Goal: Share content: Share content

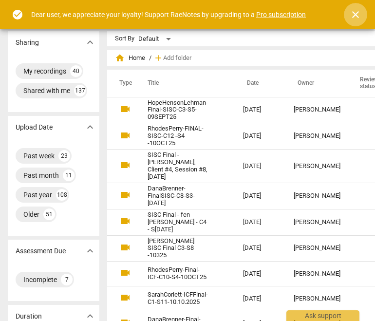
click at [356, 17] on span "close" at bounding box center [356, 15] width 12 height 12
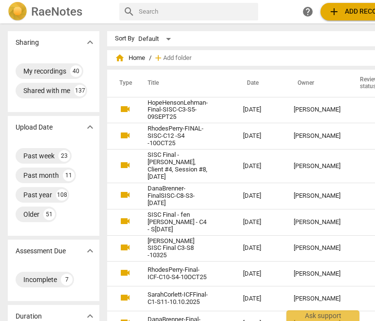
click at [211, 8] on input "text" at bounding box center [196, 12] width 115 height 16
type input "c"
type input "nicole"
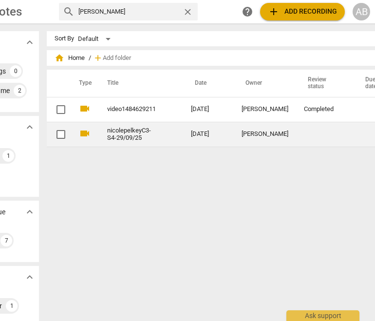
click at [137, 131] on link "nicolepelkeyC3-S4-29/09/25" at bounding box center [131, 134] width 49 height 15
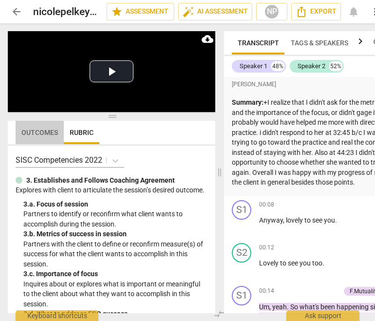
click at [42, 132] on span "Outcomes" at bounding box center [39, 133] width 37 height 8
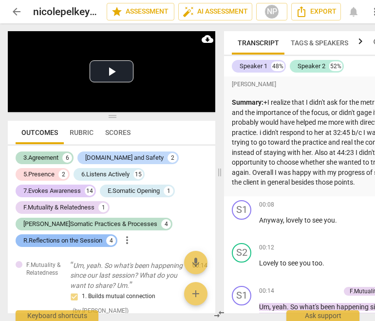
click at [84, 236] on div "R.Reflections on the Session" at bounding box center [62, 241] width 79 height 10
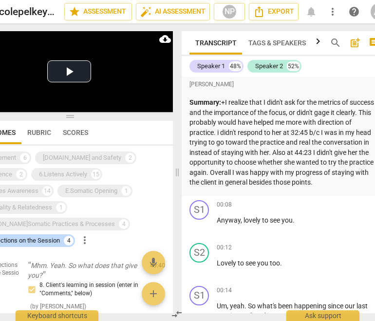
scroll to position [0, 63]
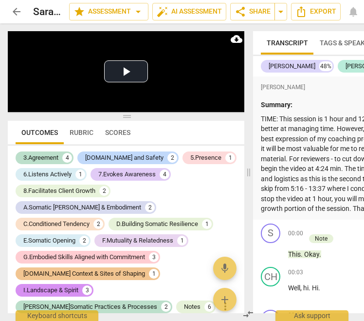
scroll to position [13082, 0]
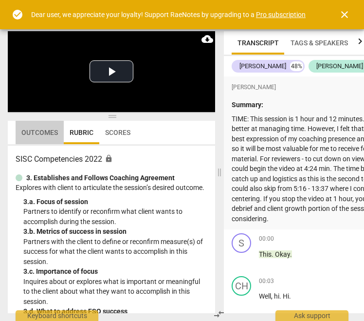
click at [32, 133] on span "Outcomes" at bounding box center [39, 133] width 37 height 8
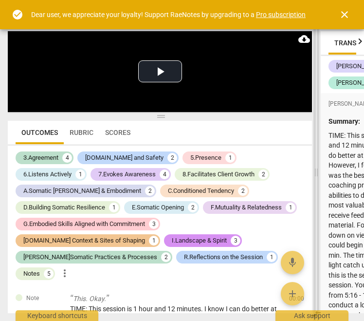
drag, startPoint x: 219, startPoint y: 169, endPoint x: 315, endPoint y: 176, distance: 97.1
click at [315, 176] on span at bounding box center [317, 171] width 6 height 297
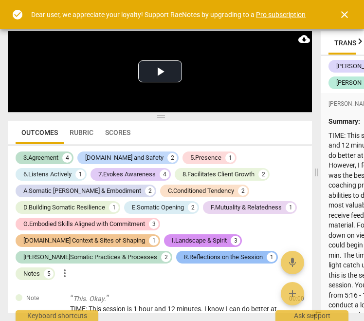
click at [184, 256] on div "R.Reflections on the Session" at bounding box center [223, 257] width 79 height 10
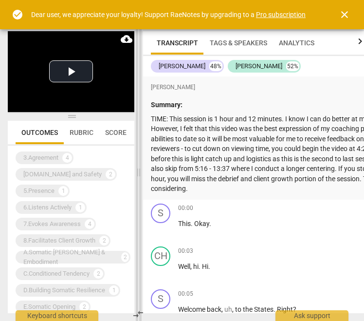
drag, startPoint x: 315, startPoint y: 173, endPoint x: 131, endPoint y: 153, distance: 185.1
click at [136, 153] on span at bounding box center [139, 171] width 6 height 297
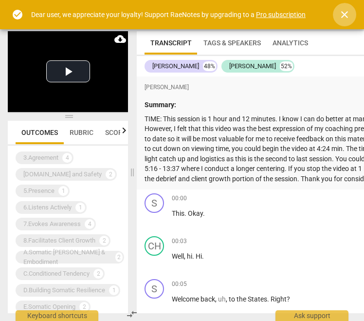
click at [346, 18] on span "close" at bounding box center [345, 15] width 12 height 12
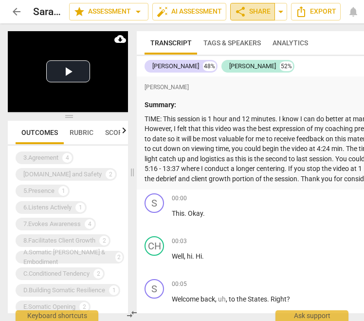
click at [262, 11] on span "share Share" at bounding box center [253, 12] width 36 height 12
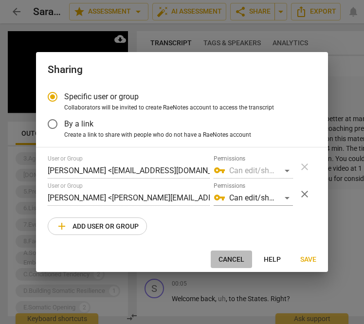
click at [228, 260] on span "Cancel" at bounding box center [232, 260] width 26 height 10
radio input "false"
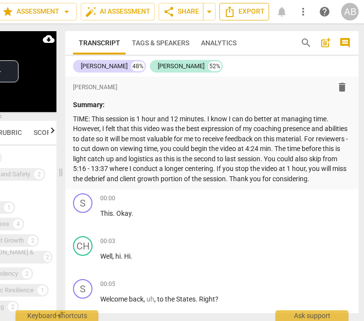
scroll to position [0, 74]
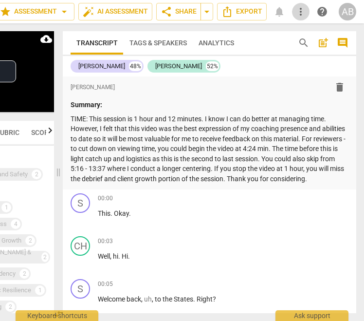
click at [303, 12] on span "more_vert" at bounding box center [301, 12] width 12 height 12
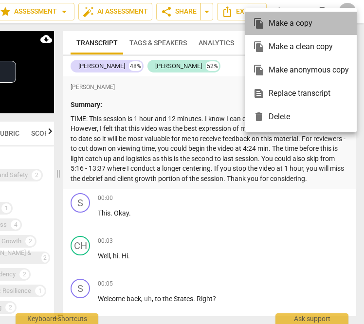
click at [294, 26] on div "file_copy Make a copy" at bounding box center [301, 23] width 96 height 23
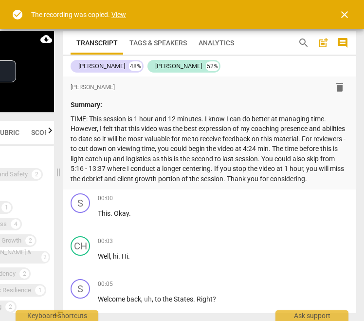
click at [121, 15] on link "View" at bounding box center [118, 15] width 15 height 8
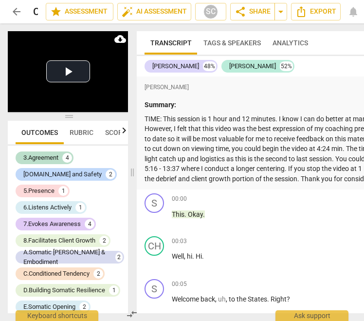
click at [15, 12] on span "arrow_back" at bounding box center [17, 12] width 12 height 12
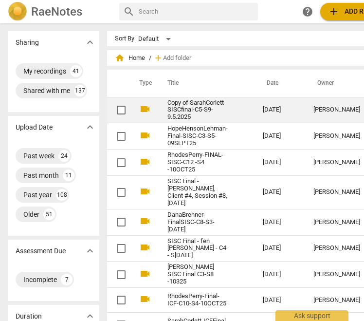
click at [210, 106] on link "Copy of SarahCorlett-SISCfinal-C5-S9-9.5.2025" at bounding box center [197, 110] width 60 height 22
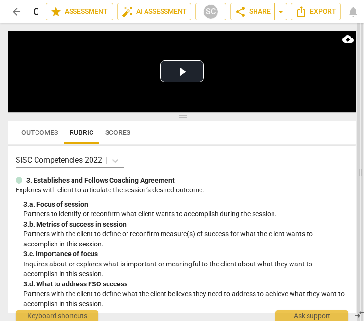
drag, startPoint x: 218, startPoint y: 169, endPoint x: 358, endPoint y: 186, distance: 141.7
click at [358, 186] on span at bounding box center [360, 171] width 6 height 297
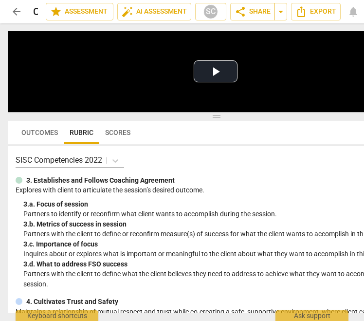
drag, startPoint x: 361, startPoint y: 172, endPoint x: 428, endPoint y: 173, distance: 67.2
click at [364, 0] on html "arrow_back Copy of SarahCorlett-SISCfinal-C5-S9-9.5.2025 edit star Assessment a…" at bounding box center [182, 0] width 364 height 0
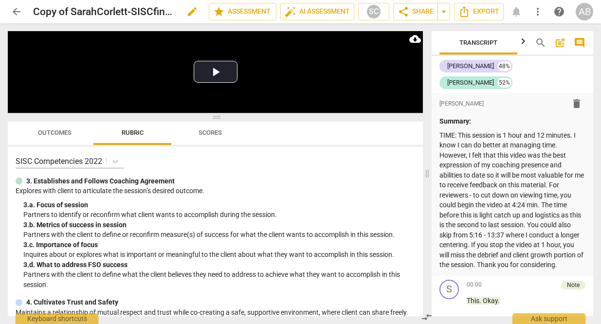
click at [190, 10] on span "edit" at bounding box center [192, 12] width 12 height 12
drag, startPoint x: 71, startPoint y: 16, endPoint x: 20, endPoint y: 12, distance: 50.8
click at [20, 12] on div "arrow_back Copy of SarahCorlett-SISCfinal-C5-S9-9.5.2025 done clear star Assess…" at bounding box center [301, 11] width 586 height 19
type input "SarahCorlett-SISCfinal-C5-S9-9.5.2025"
click at [171, 16] on span "done" at bounding box center [175, 12] width 12 height 12
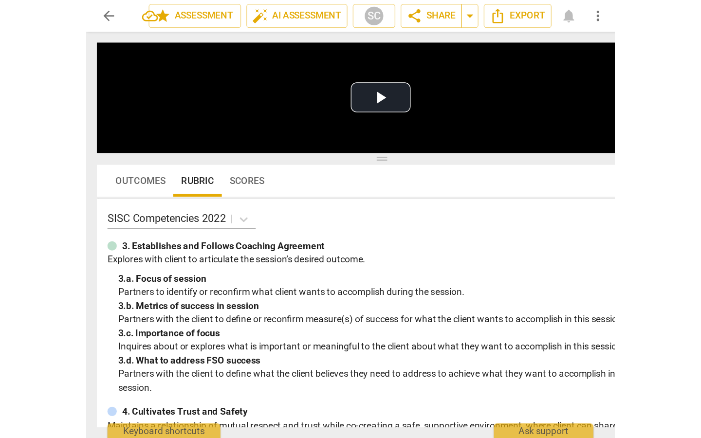
scroll to position [0, 53]
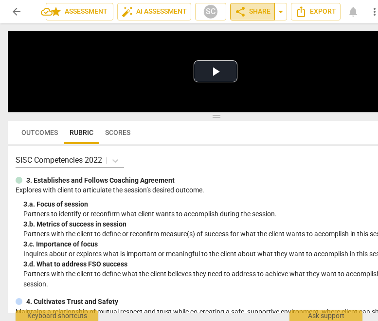
click at [260, 12] on span "share Share" at bounding box center [253, 12] width 36 height 12
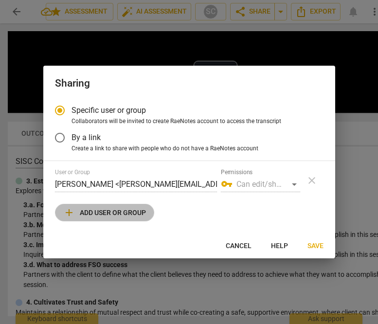
click at [114, 216] on span "add Add user or group" at bounding box center [104, 213] width 83 height 12
radio input "false"
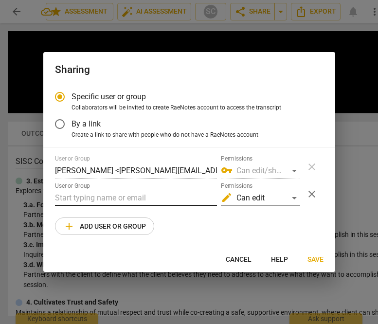
click at [97, 194] on input "text" at bounding box center [136, 198] width 162 height 16
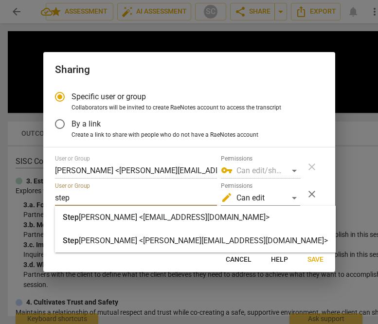
type input "step"
click at [101, 234] on div "Step hanie Meux <stephanie@strozziinstitute.com>" at bounding box center [195, 240] width 281 height 23
radio input "false"
type input "[PERSON_NAME] <[PERSON_NAME][EMAIL_ADDRESS][DOMAIN_NAME]>"
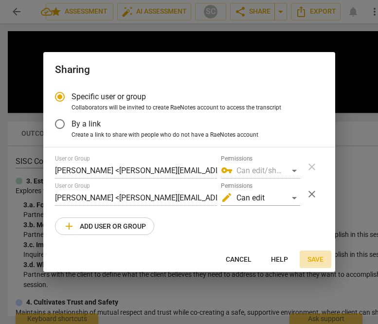
click at [316, 261] on span "Save" at bounding box center [316, 260] width 16 height 10
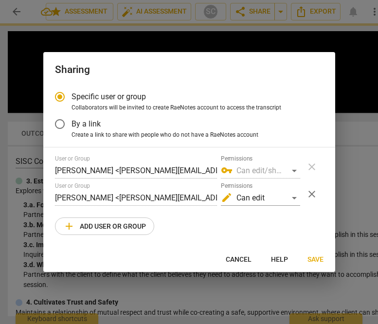
radio input "false"
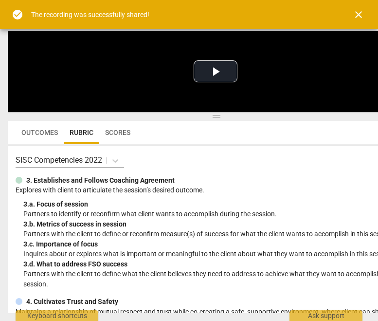
click at [361, 12] on span "close" at bounding box center [359, 15] width 12 height 12
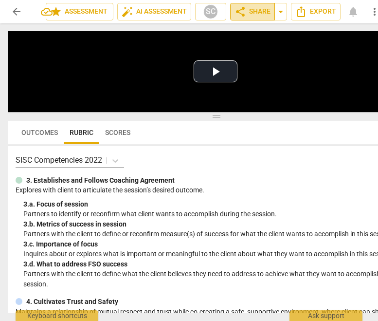
click at [257, 12] on span "share Share" at bounding box center [253, 12] width 36 height 12
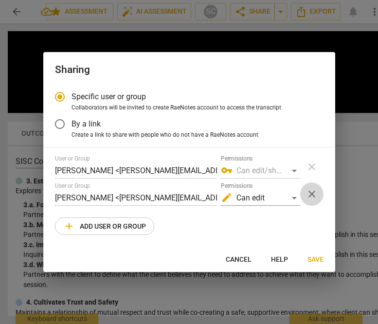
click at [311, 192] on span "close" at bounding box center [312, 194] width 12 height 12
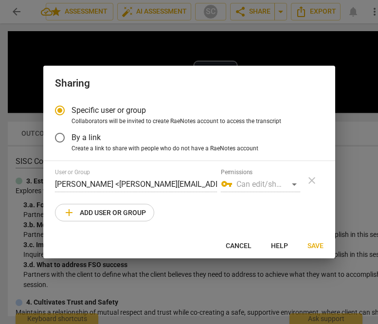
click at [128, 208] on span "add Add user or group" at bounding box center [104, 213] width 83 height 12
radio input "false"
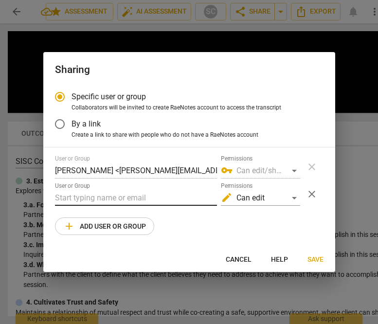
click at [94, 198] on input "text" at bounding box center [136, 198] width 162 height 16
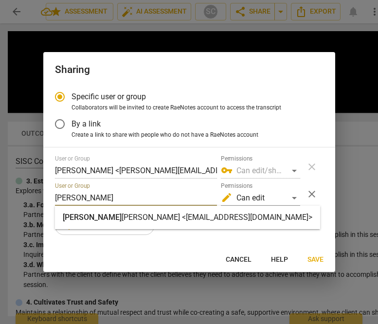
type input "wendy"
click at [141, 218] on strong "Haines <wendyhaines@mac.com>" at bounding box center [217, 217] width 191 height 9
radio input "false"
type input "[PERSON_NAME] <[EMAIL_ADDRESS][DOMAIN_NAME]>"
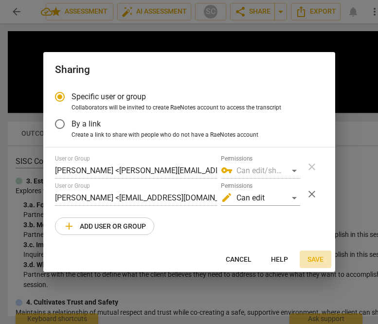
click at [313, 258] on span "Save" at bounding box center [316, 260] width 16 height 10
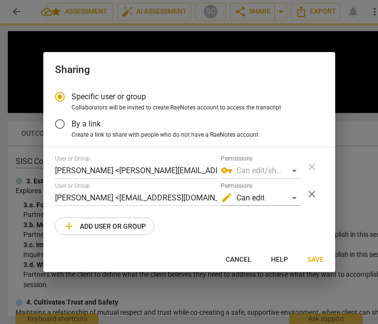
radio input "false"
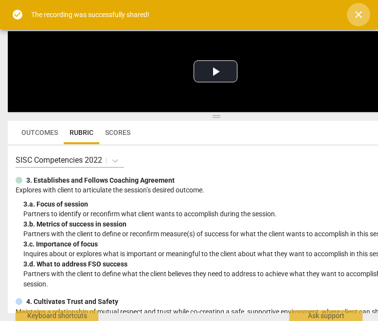
click at [358, 15] on span "close" at bounding box center [359, 15] width 12 height 12
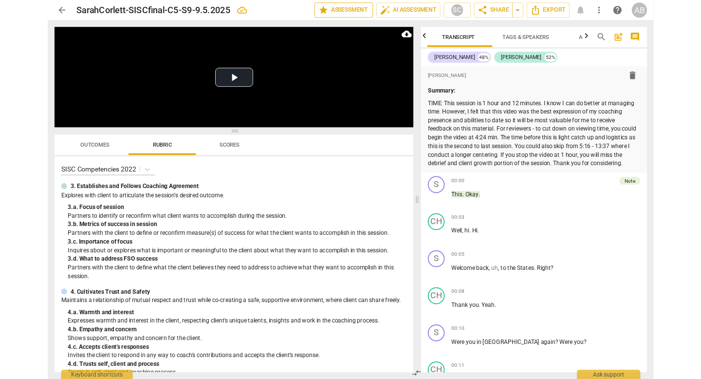
scroll to position [0, 0]
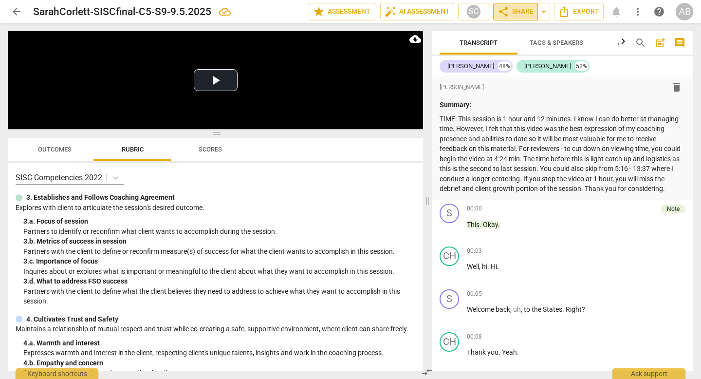
click at [364, 14] on span "share Share" at bounding box center [516, 12] width 36 height 12
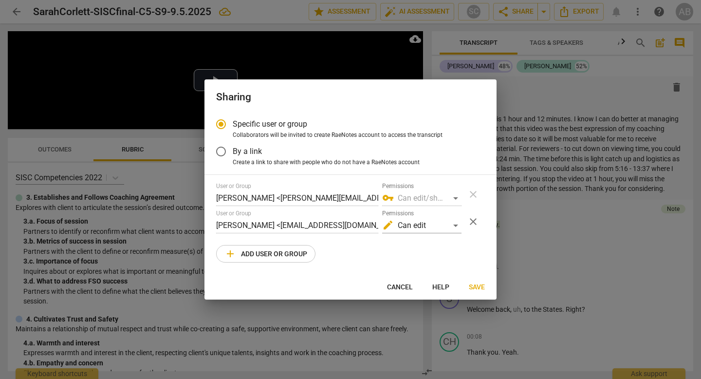
click at [364, 286] on span "Cancel" at bounding box center [400, 287] width 26 height 10
radio input "false"
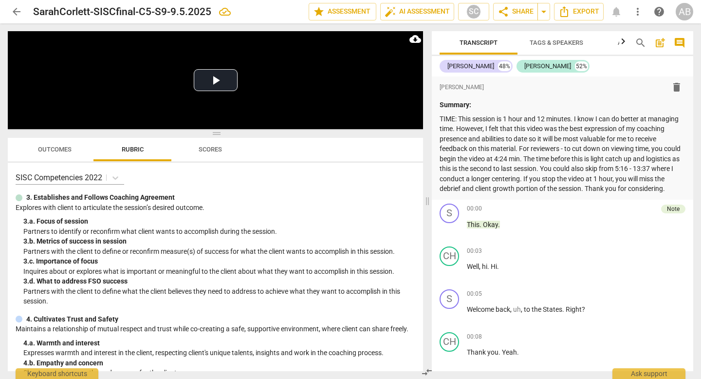
click at [13, 7] on span "arrow_back" at bounding box center [17, 12] width 12 height 12
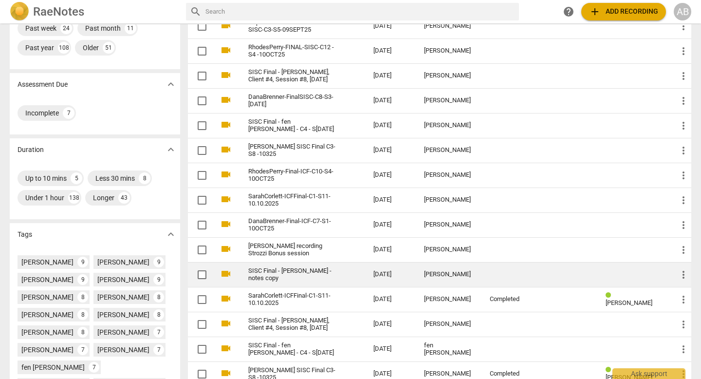
scroll to position [105, 0]
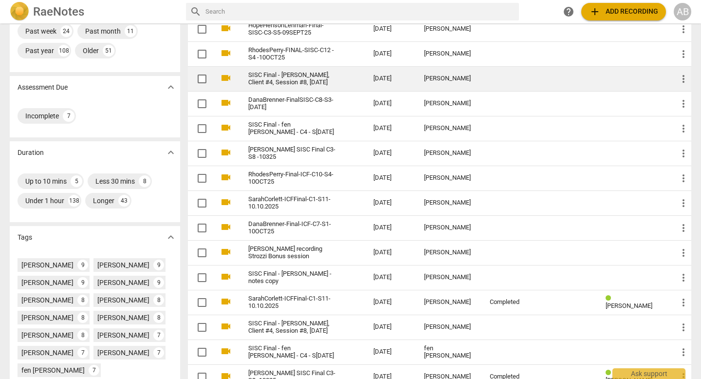
click at [333, 81] on link "SISC Final - [PERSON_NAME], Client #4, Session #8, [DATE]" at bounding box center [293, 79] width 90 height 15
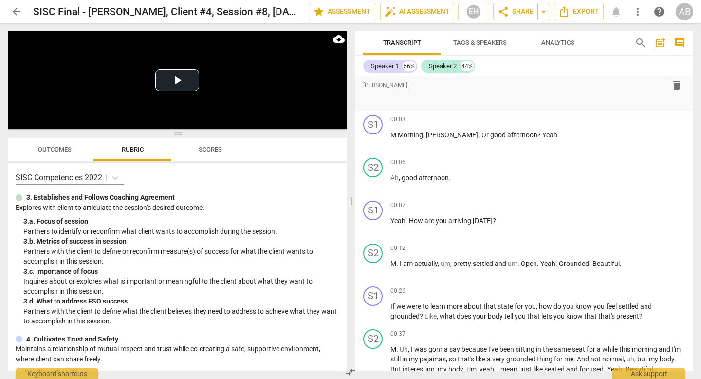
click at [57, 147] on span "Outcomes" at bounding box center [55, 149] width 34 height 7
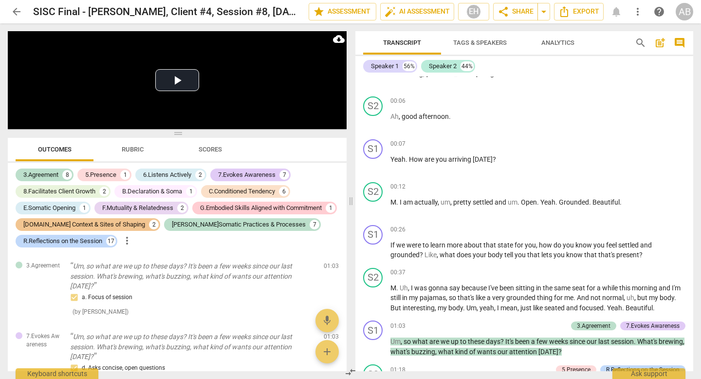
scroll to position [256, 0]
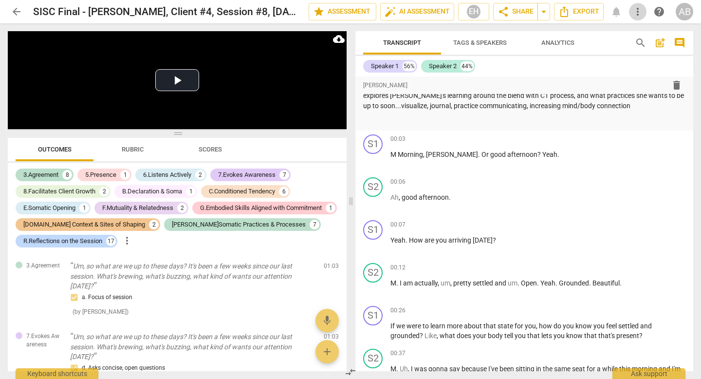
click at [364, 13] on span "more_vert" at bounding box center [638, 12] width 12 height 12
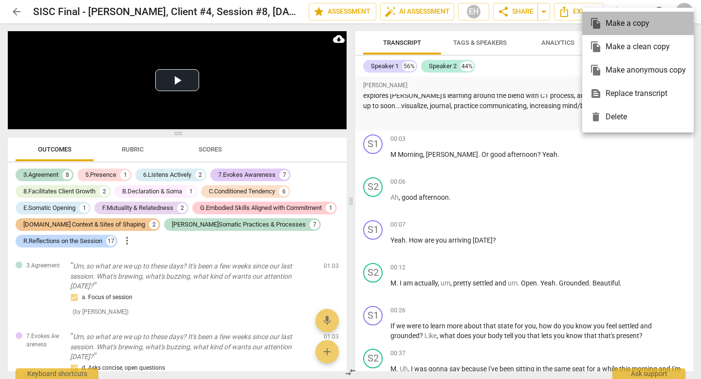
click at [364, 24] on div "file_copy Make a copy" at bounding box center [638, 23] width 96 height 23
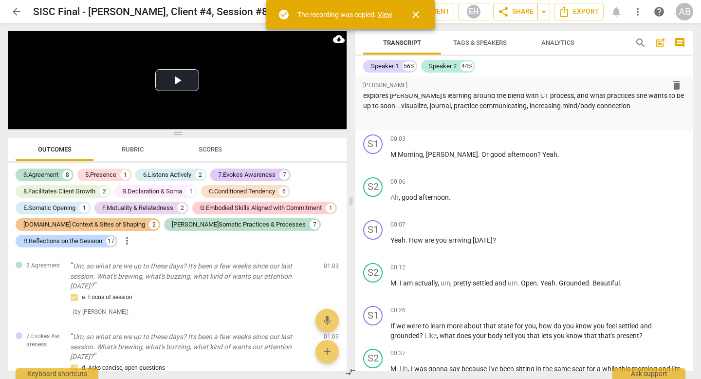
click at [364, 14] on link "View" at bounding box center [385, 15] width 15 height 8
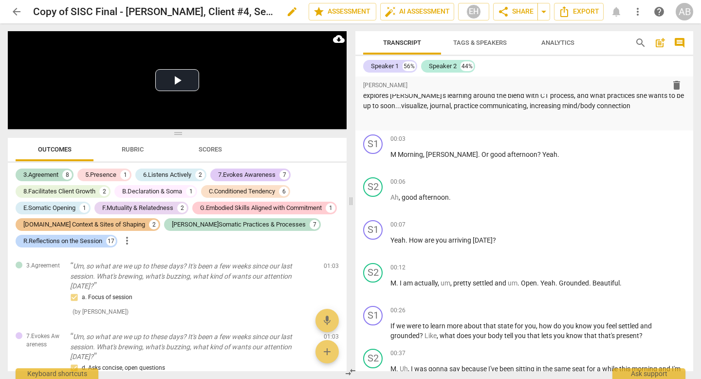
click at [292, 9] on span "edit" at bounding box center [292, 12] width 12 height 12
drag, startPoint x: 71, startPoint y: 8, endPoint x: 11, endPoint y: 6, distance: 59.4
click at [11, 6] on div "arrow_back Copy of SISC Final - Elisa Haggarty, Client #4, Session #8, 05/10/25…" at bounding box center [351, 11] width 686 height 19
type input "SISC Final - [PERSON_NAME], Client #4, Session #8, [DATE]"
click at [364, 11] on span "share Share" at bounding box center [516, 12] width 36 height 12
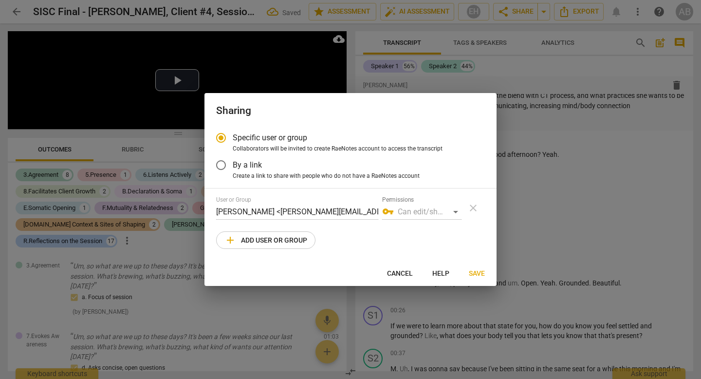
click at [291, 241] on span "add Add user or group" at bounding box center [265, 240] width 83 height 12
radio input "false"
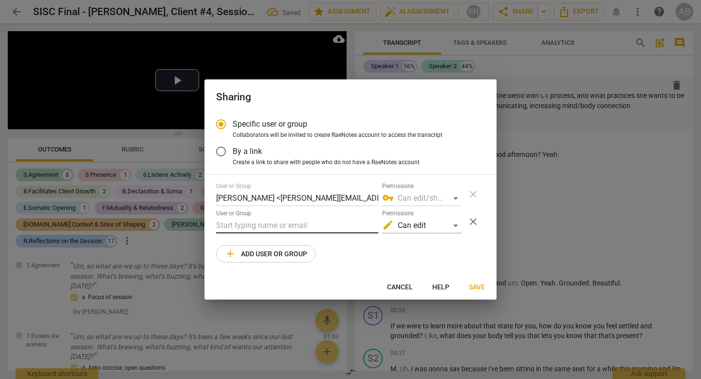
click at [272, 223] on input "text" at bounding box center [297, 226] width 162 height 16
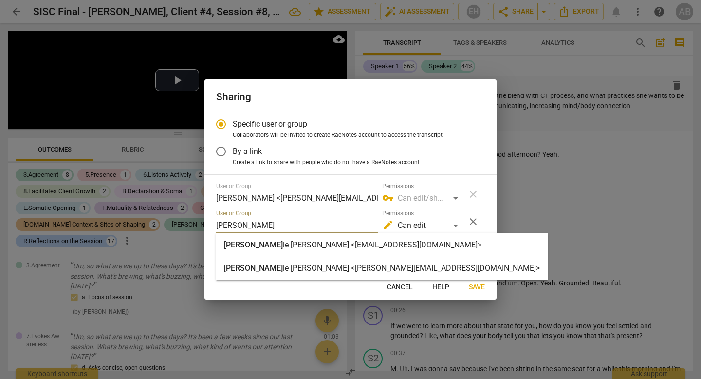
type input "stephan"
click at [281, 261] on div "Stephan ie Meux <stephanie@strozziinstitute.com>" at bounding box center [382, 268] width 332 height 23
radio input "false"
type input "[PERSON_NAME] <[PERSON_NAME][EMAIL_ADDRESS][DOMAIN_NAME]>"
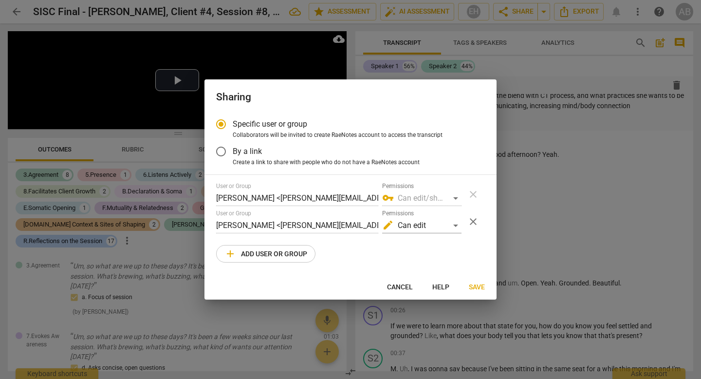
click at [364, 280] on button "Save" at bounding box center [477, 287] width 32 height 18
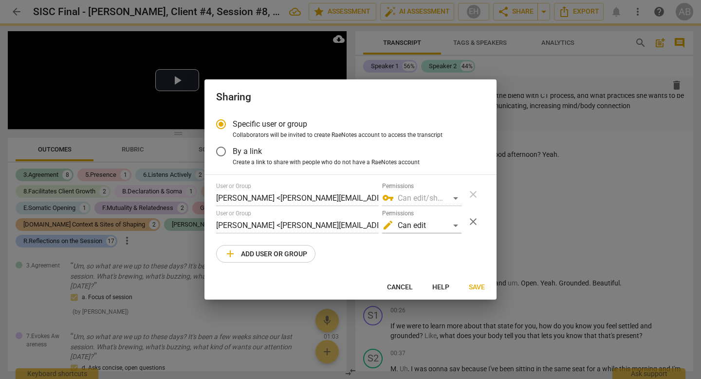
radio input "false"
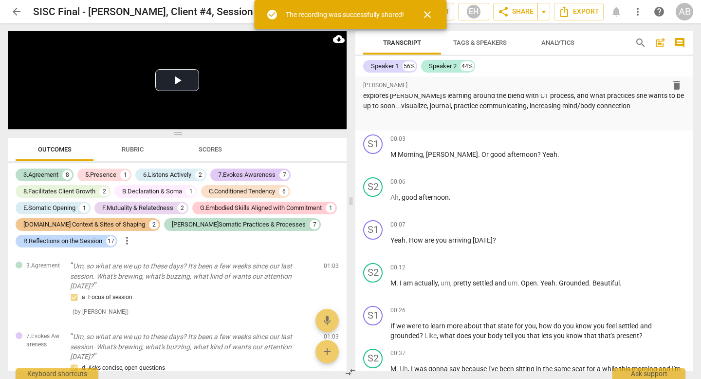
click at [12, 14] on span "arrow_back" at bounding box center [17, 12] width 12 height 12
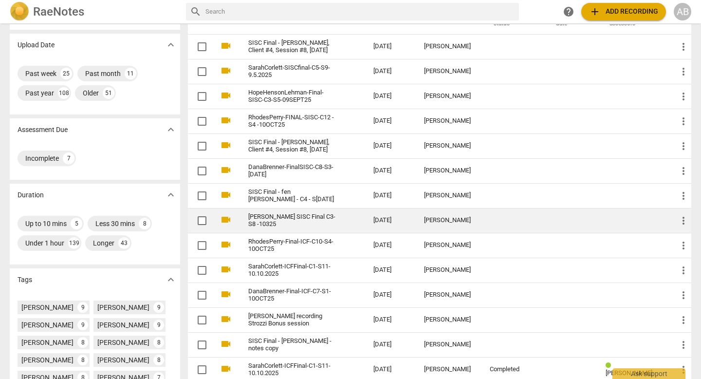
scroll to position [66, 0]
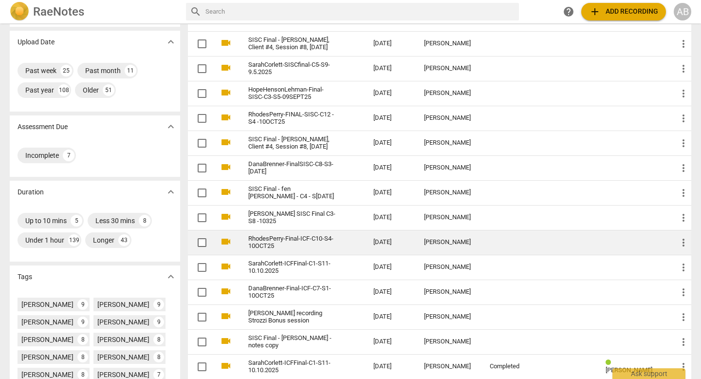
click at [321, 237] on link "RhodesPerry-Final-ICF-C10-S4-10OCT25" at bounding box center [293, 242] width 90 height 15
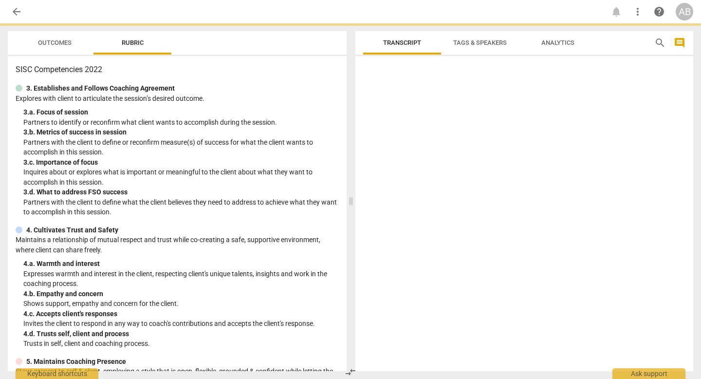
click at [321, 237] on p "Maintains a relationship of mutual respect and trust while co-creating a safe, …" at bounding box center [177, 245] width 323 height 20
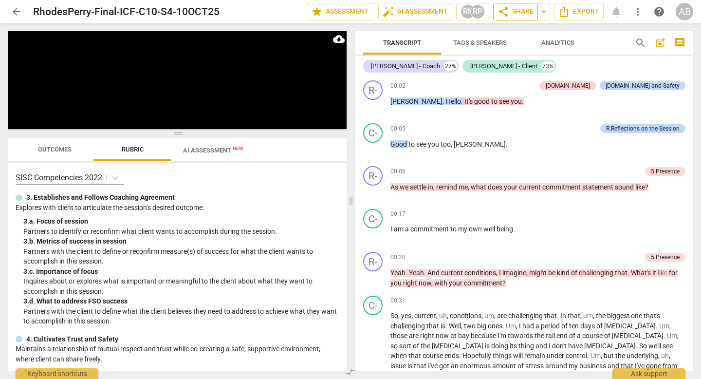
click at [364, 16] on span "share Share" at bounding box center [516, 12] width 36 height 12
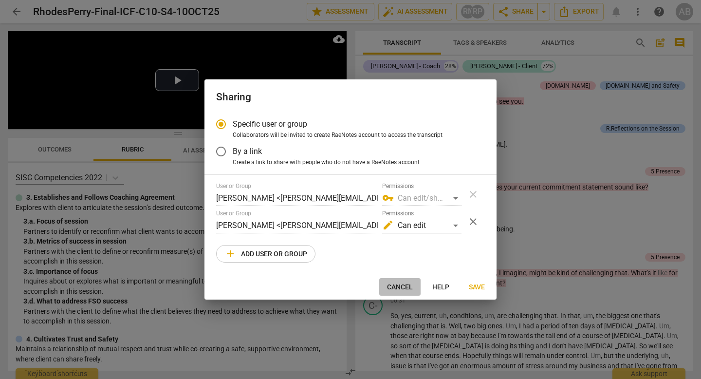
click at [364, 288] on span "Cancel" at bounding box center [400, 287] width 26 height 10
radio input "false"
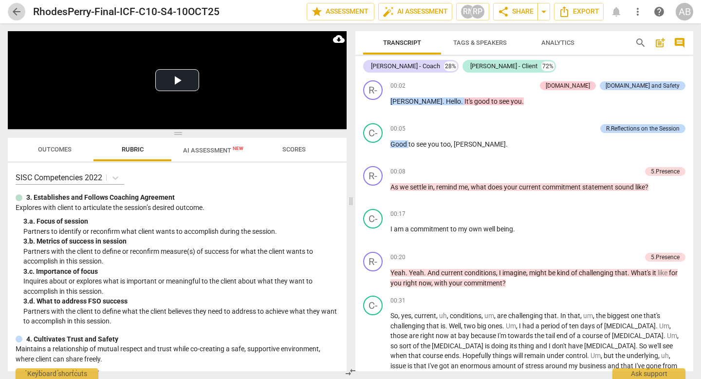
click at [13, 11] on span "arrow_back" at bounding box center [17, 12] width 12 height 12
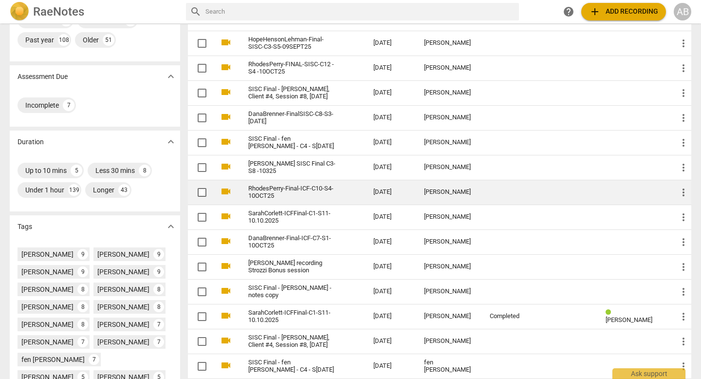
scroll to position [114, 0]
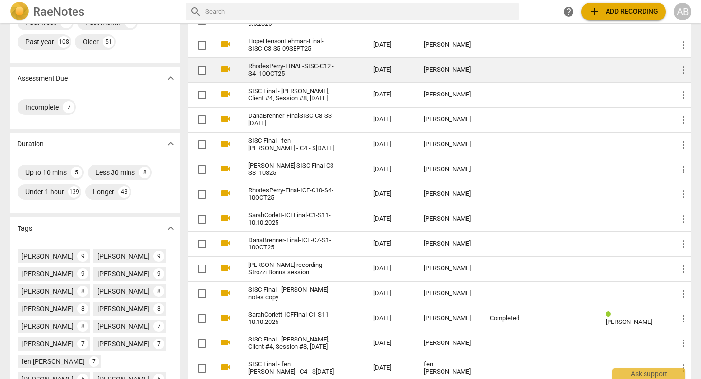
click at [316, 72] on link "RhodesPerry-FINAL-SISC-C12 -S4 -10OCT25" at bounding box center [293, 70] width 90 height 15
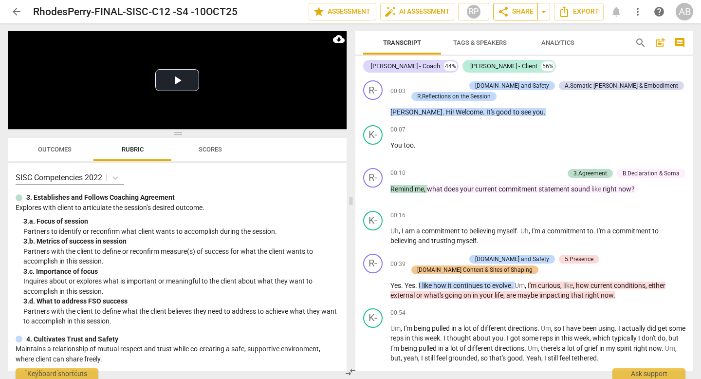
click at [364, 11] on span "share Share" at bounding box center [516, 12] width 36 height 12
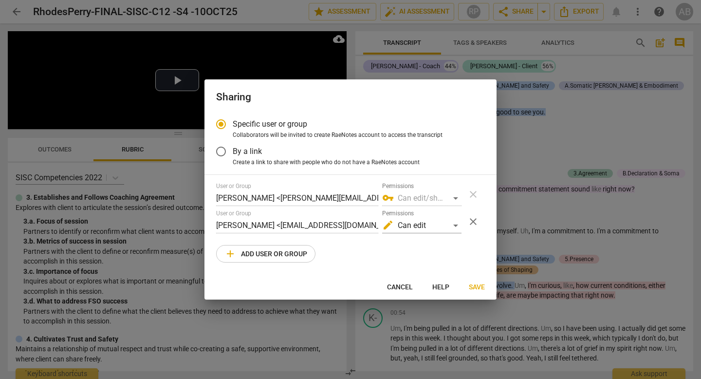
click at [364, 284] on span "Cancel" at bounding box center [400, 287] width 26 height 10
radio input "false"
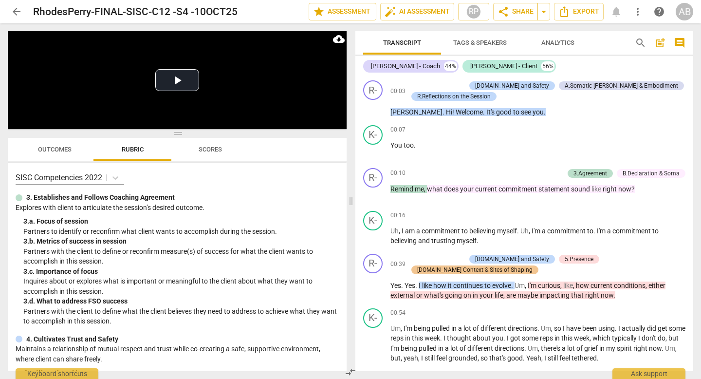
click at [19, 15] on span "arrow_back" at bounding box center [17, 12] width 12 height 12
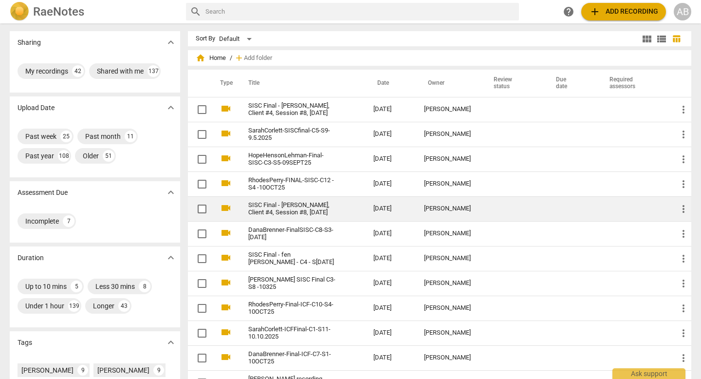
click at [337, 207] on link "SISC Final - [PERSON_NAME], Client #4, Session #8, [DATE]" at bounding box center [293, 209] width 90 height 15
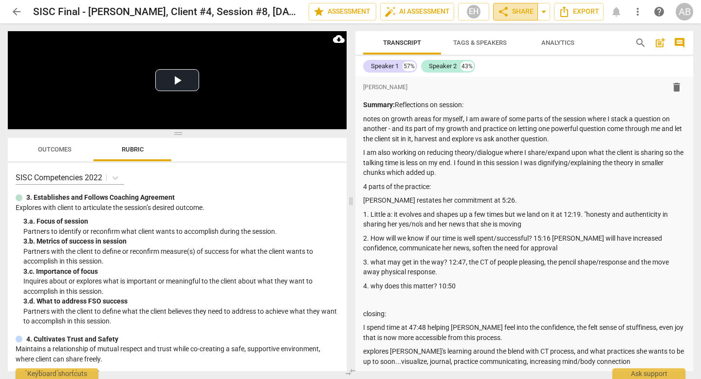
click at [364, 6] on span "share Share" at bounding box center [516, 12] width 36 height 12
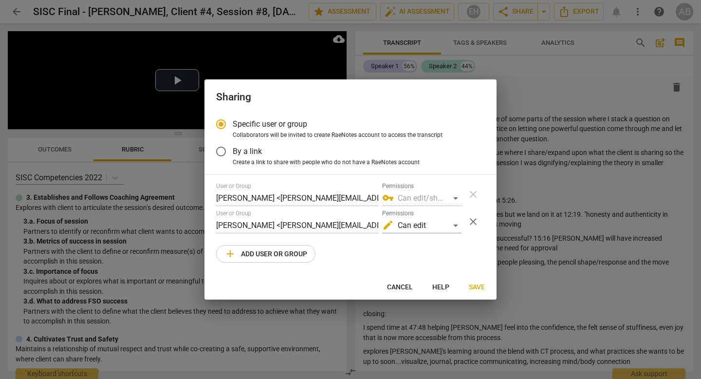
click at [364, 284] on span "Cancel" at bounding box center [400, 287] width 26 height 10
radio input "false"
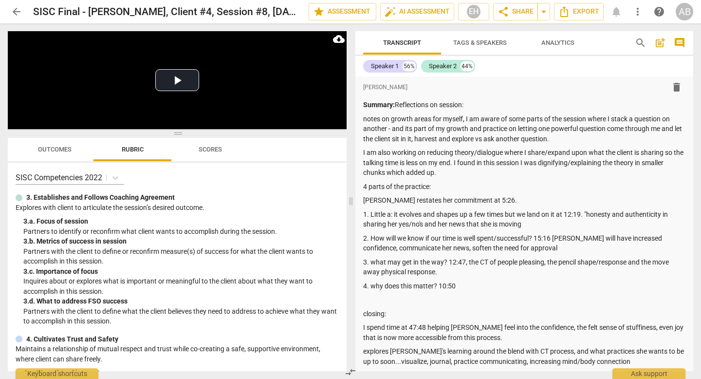
click at [11, 8] on span "arrow_back" at bounding box center [17, 12] width 12 height 12
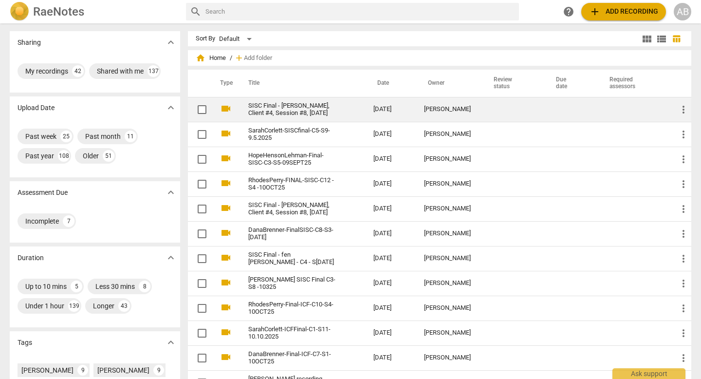
click at [201, 108] on input "checkbox" at bounding box center [202, 110] width 20 height 12
checkbox input "false"
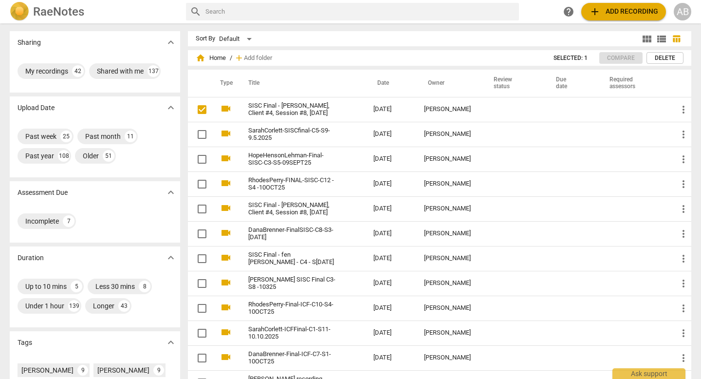
click at [364, 55] on span "Delete" at bounding box center [665, 58] width 20 height 8
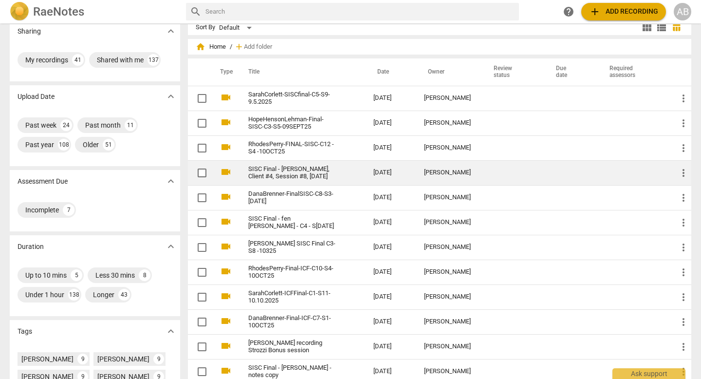
scroll to position [1, 0]
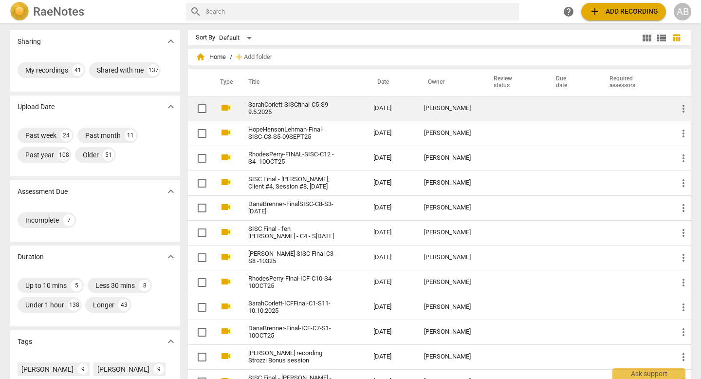
click at [305, 110] on link "SarahCorlett-SISCfinal-C5-S9-9.5.2025" at bounding box center [293, 108] width 90 height 15
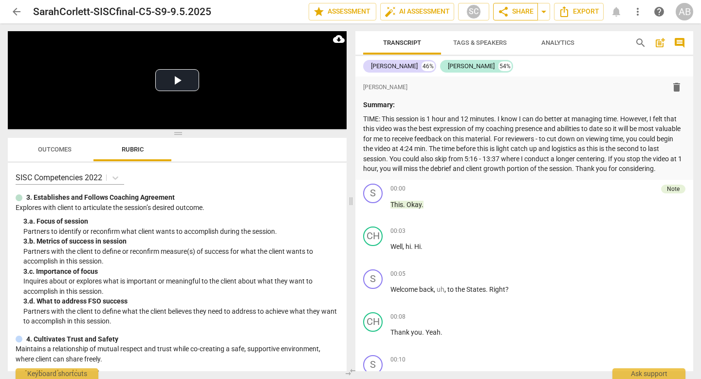
click at [364, 8] on span "share Share" at bounding box center [516, 12] width 36 height 12
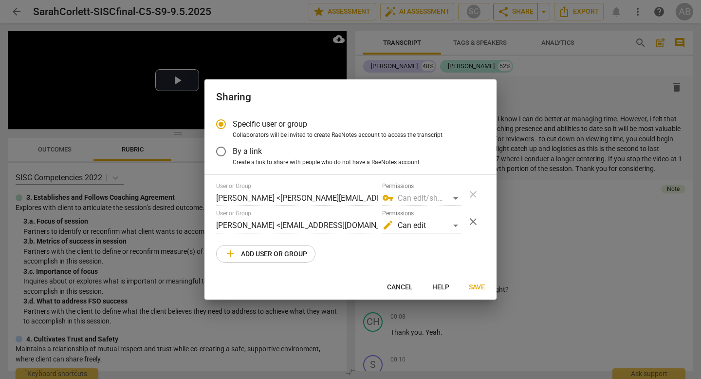
radio input "false"
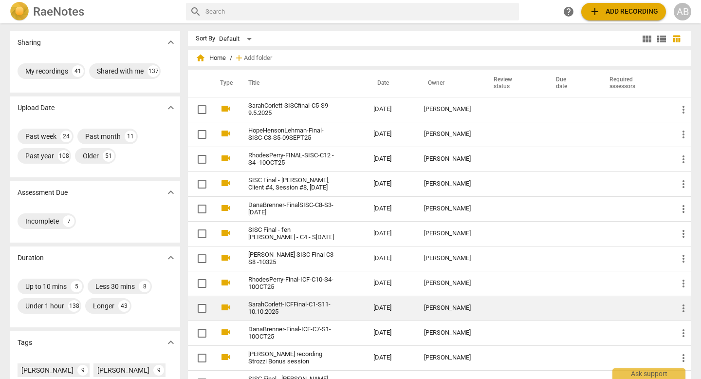
click at [287, 305] on link "SarahCorlett-ICFFinal-C1-S11-10.10.2025" at bounding box center [293, 308] width 90 height 15
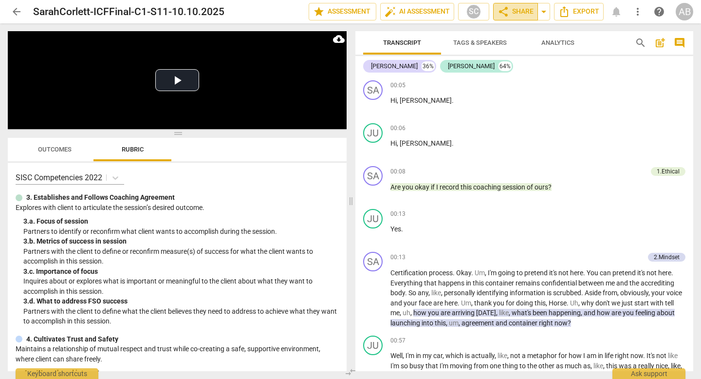
click at [364, 16] on span "share Share" at bounding box center [516, 12] width 36 height 12
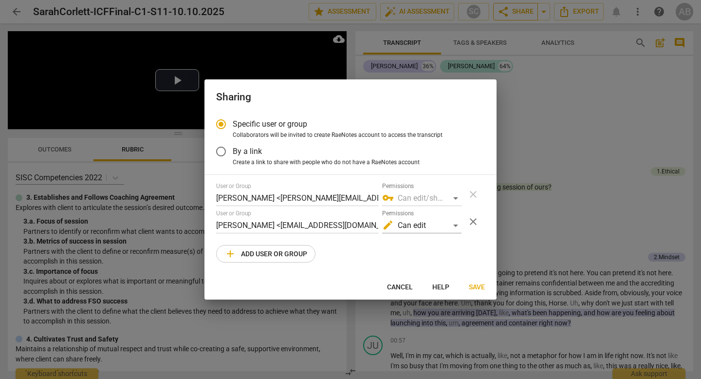
radio input "false"
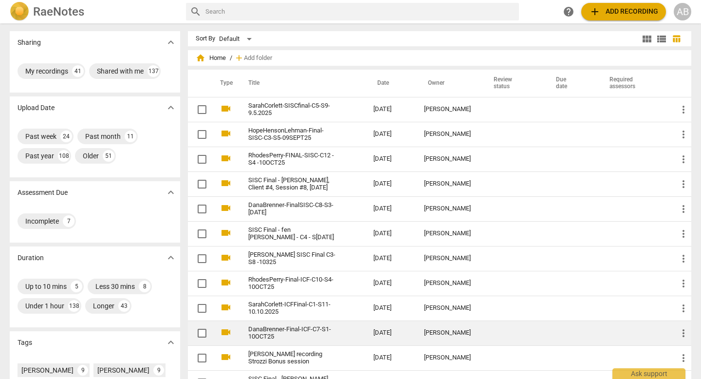
click at [280, 320] on link "DanaBrenner-Final-ICF-C7-S1-10OCT25" at bounding box center [293, 333] width 90 height 15
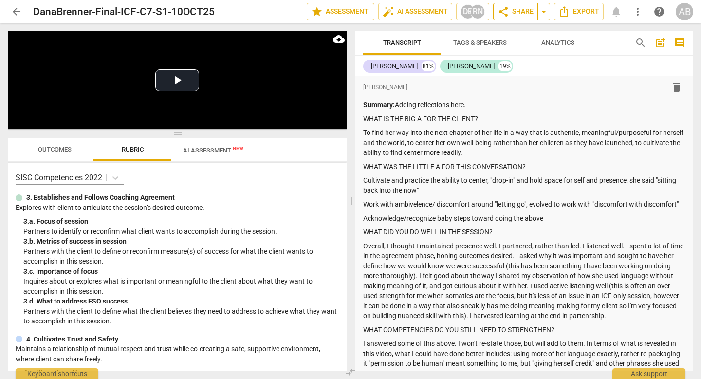
click at [364, 8] on span "share Share" at bounding box center [516, 12] width 36 height 12
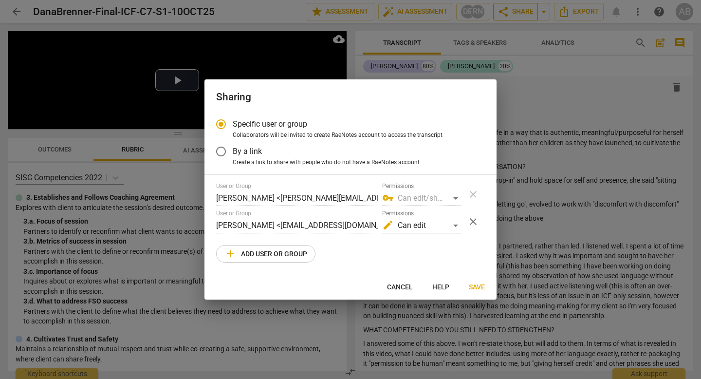
click at [364, 8] on div at bounding box center [350, 189] width 701 height 379
radio input "false"
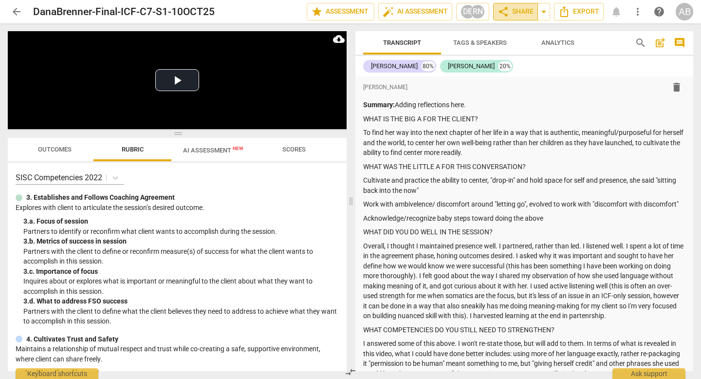
click at [364, 8] on span "share Share" at bounding box center [516, 12] width 36 height 12
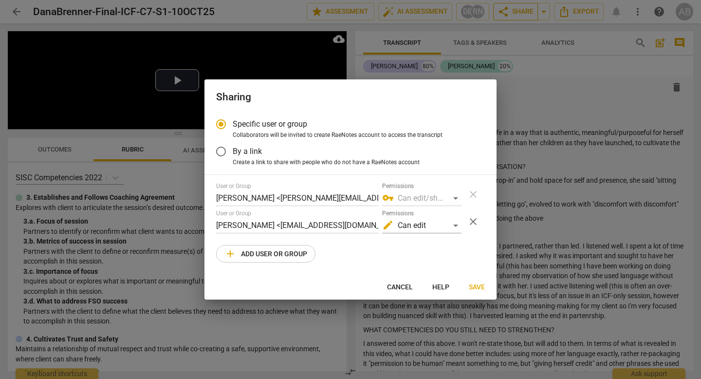
radio input "false"
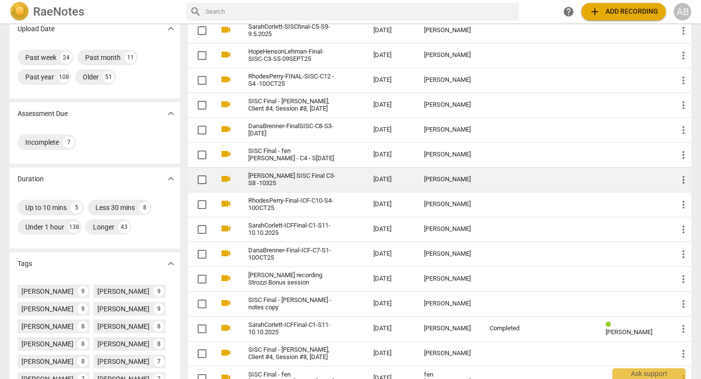
scroll to position [76, 0]
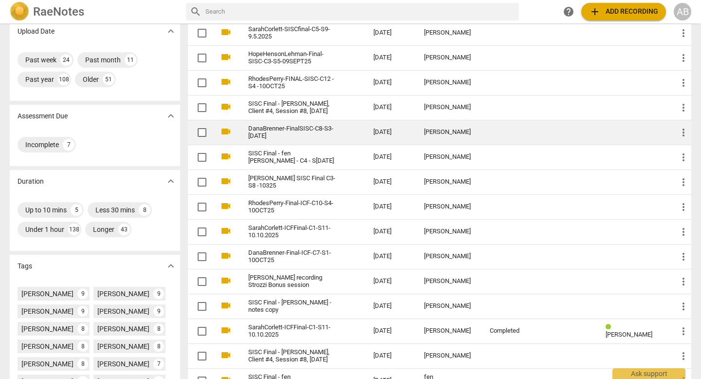
click at [328, 132] on link "DanaBrenner-FinalSISC-C8-S3-[DATE]" at bounding box center [293, 132] width 90 height 15
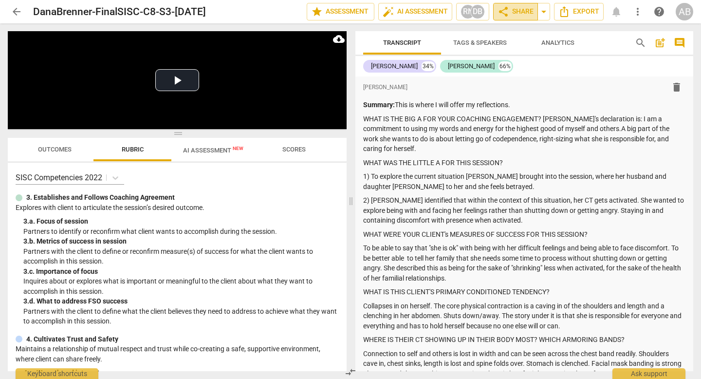
click at [521, 11] on span "share Share" at bounding box center [516, 12] width 36 height 12
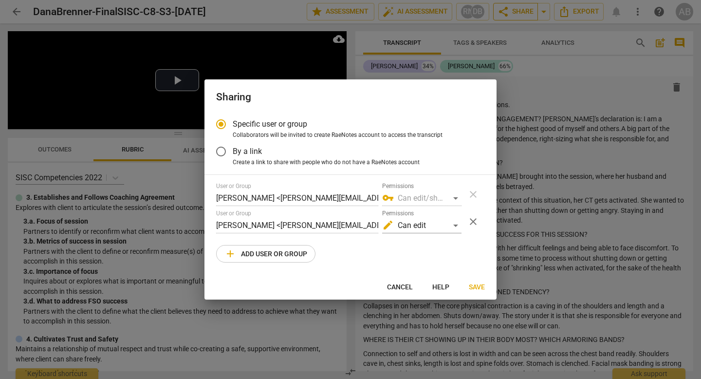
radio input "false"
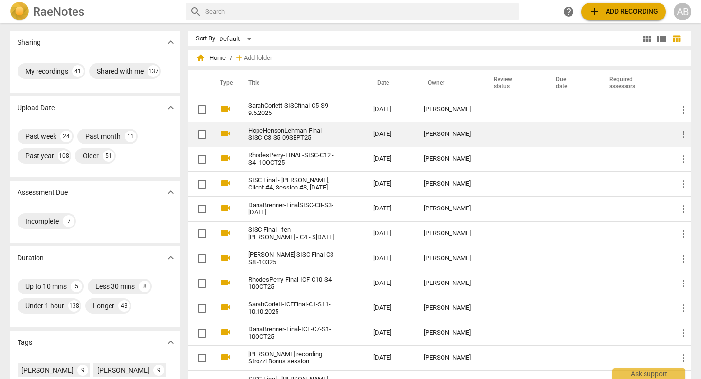
click at [326, 137] on link "HopeHensonLehman-Final-SISC-C3-S5-09SEPT25" at bounding box center [293, 134] width 90 height 15
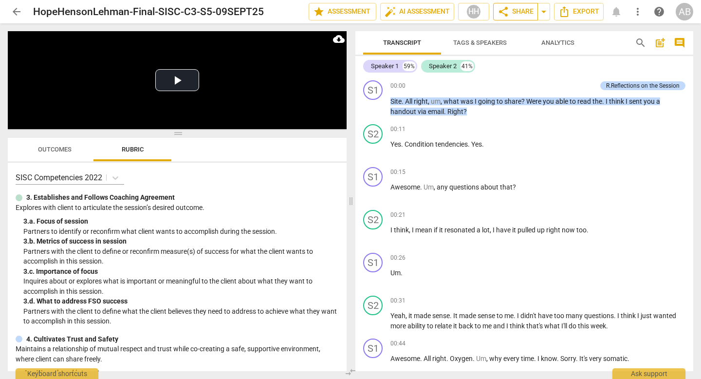
click at [515, 12] on span "share Share" at bounding box center [516, 12] width 36 height 12
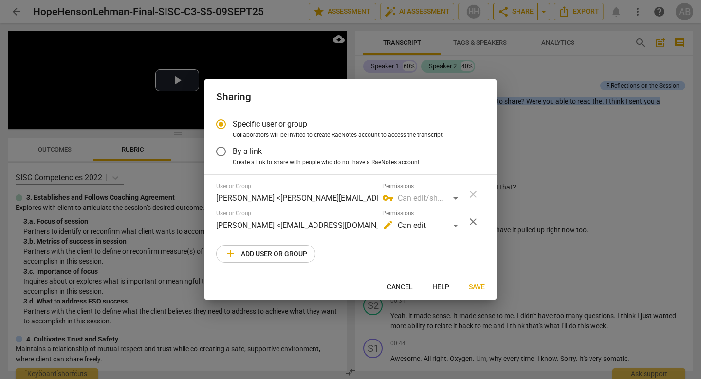
radio input "false"
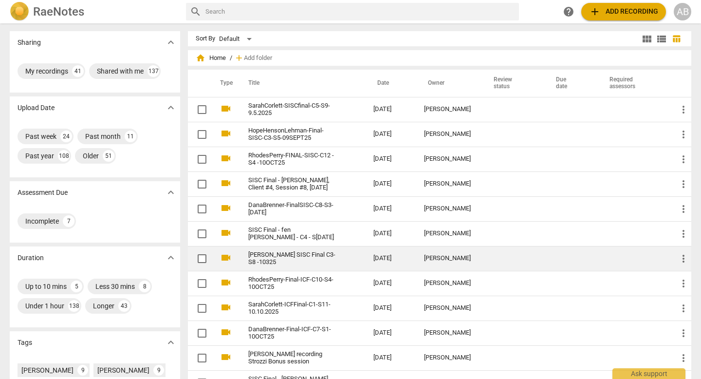
click at [291, 251] on link "[PERSON_NAME] SISC Final C3-S8 -10325" at bounding box center [293, 258] width 90 height 15
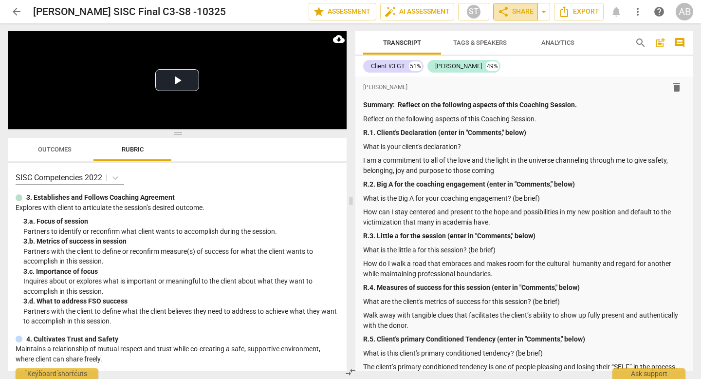
click at [511, 14] on span "share Share" at bounding box center [516, 12] width 36 height 12
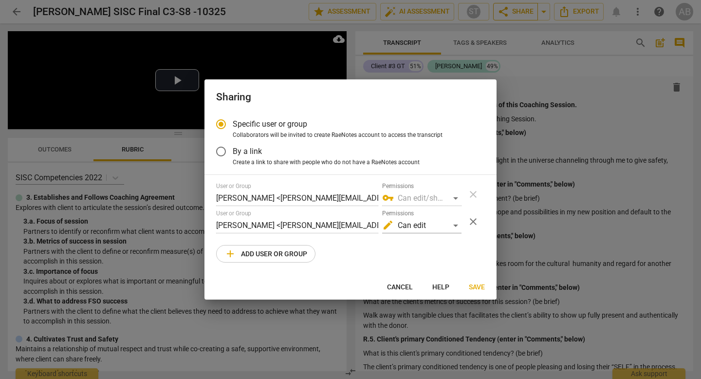
radio input "false"
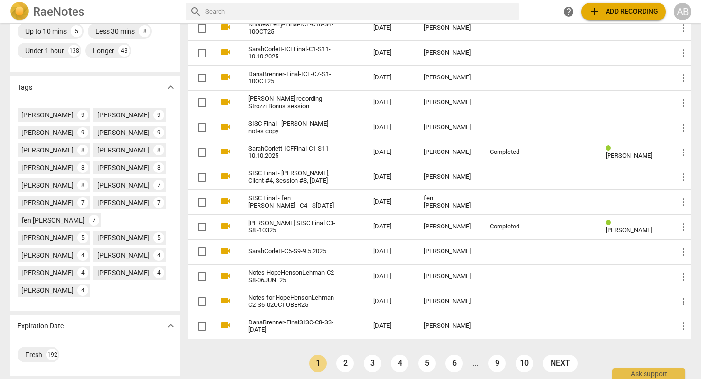
scroll to position [260, 0]
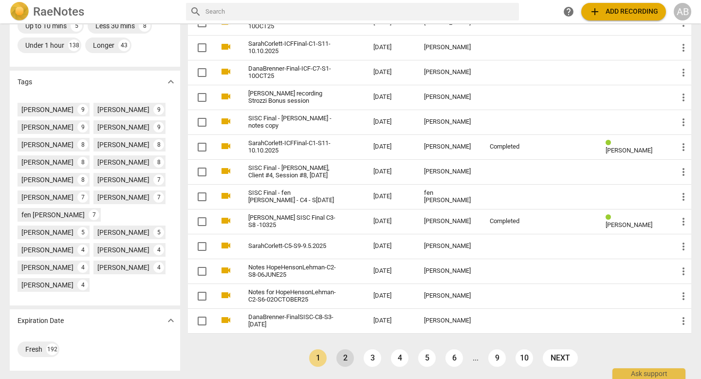
click at [345, 356] on link "2" at bounding box center [345, 358] width 18 height 18
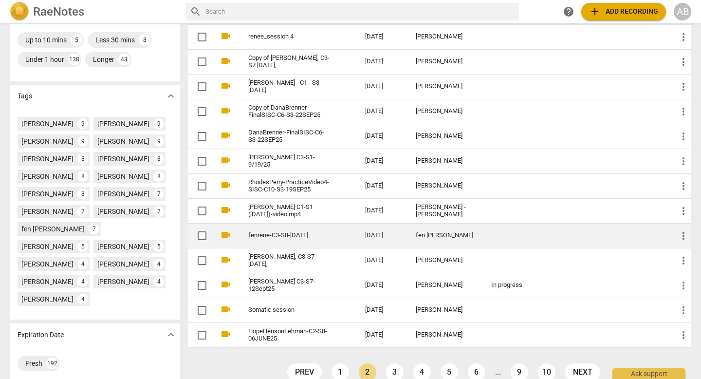
scroll to position [260, 0]
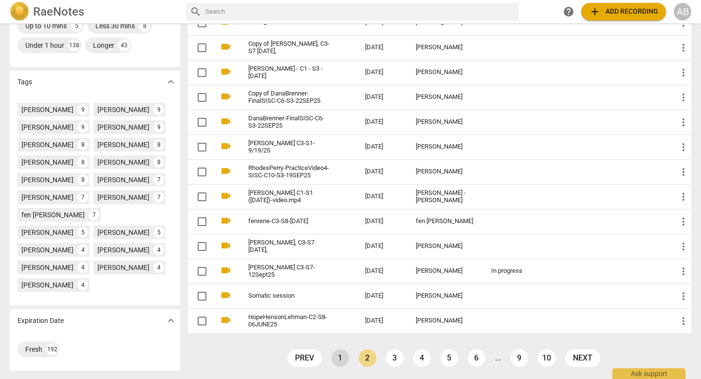
click at [336, 359] on link "1" at bounding box center [341, 358] width 18 height 18
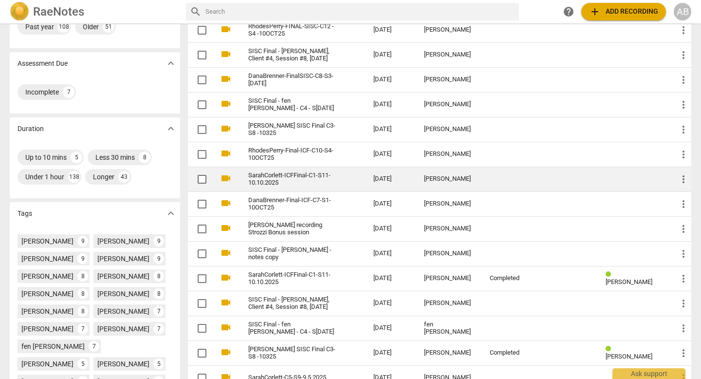
scroll to position [130, 0]
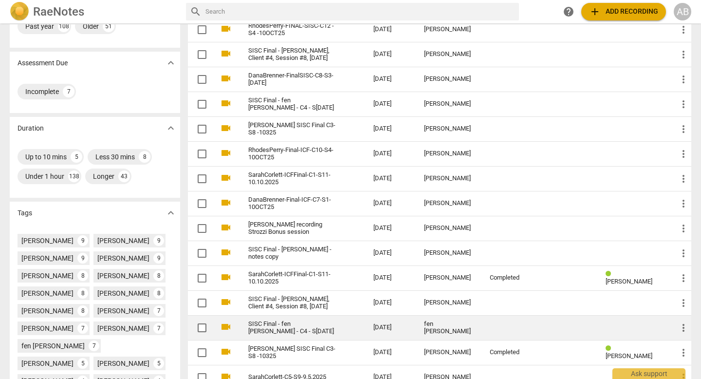
click at [317, 319] on td "SISC Final - fen [PERSON_NAME] - C4 - S[DATE]" at bounding box center [301, 327] width 129 height 25
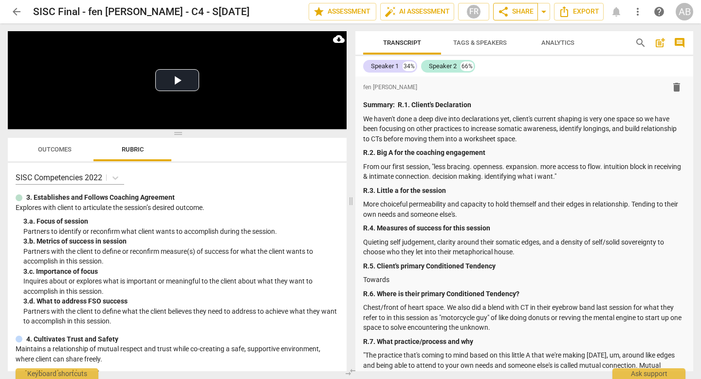
click at [506, 17] on span "share" at bounding box center [504, 12] width 12 height 12
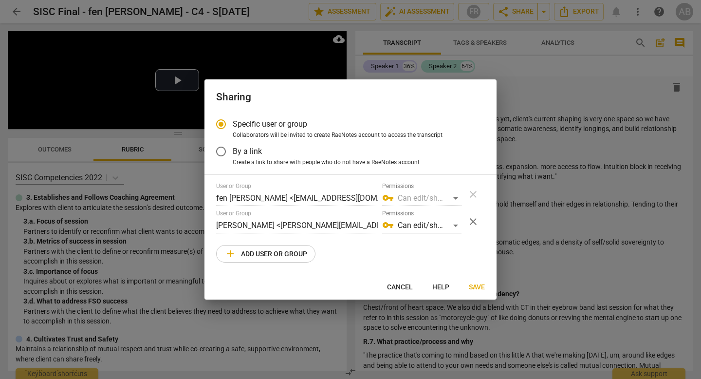
click at [394, 285] on span "Cancel" at bounding box center [400, 287] width 26 height 10
radio input "false"
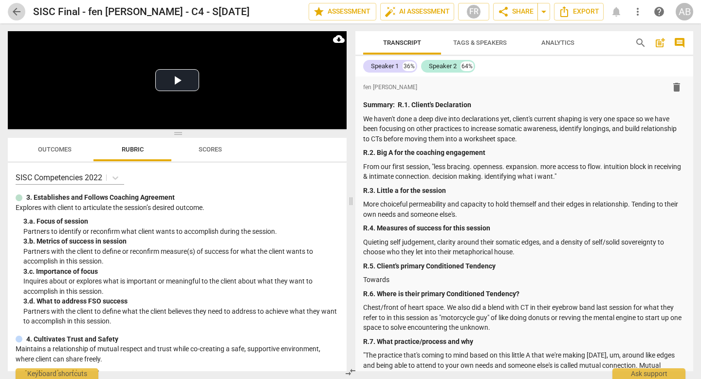
click at [19, 12] on span "arrow_back" at bounding box center [17, 12] width 12 height 12
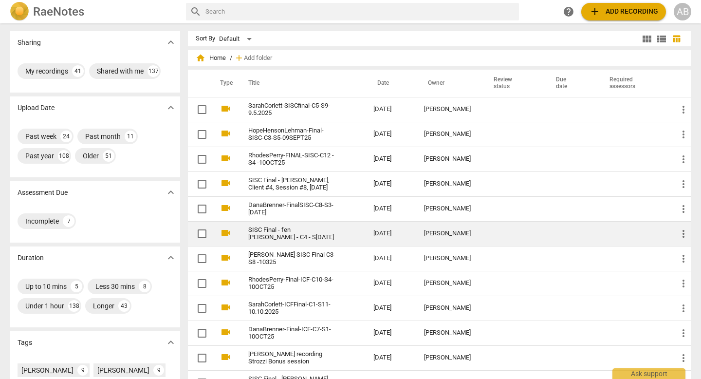
click at [321, 226] on link "SISC Final - fen [PERSON_NAME] - C4 - S[DATE]" at bounding box center [293, 233] width 90 height 15
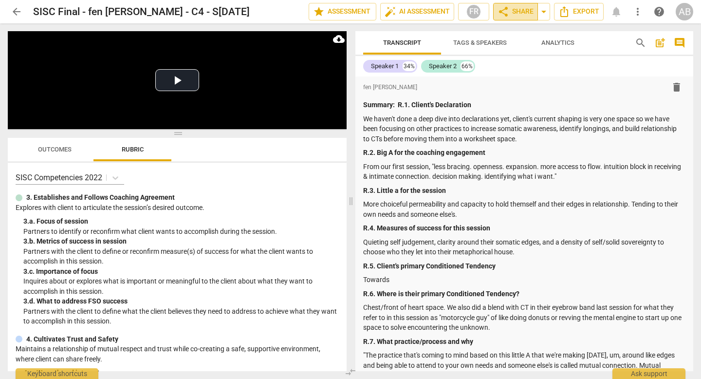
click at [519, 11] on span "share Share" at bounding box center [516, 12] width 36 height 12
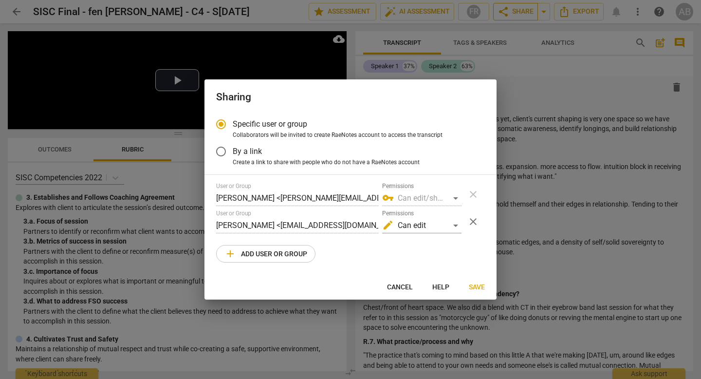
radio input "false"
